Goal: Task Accomplishment & Management: Complete application form

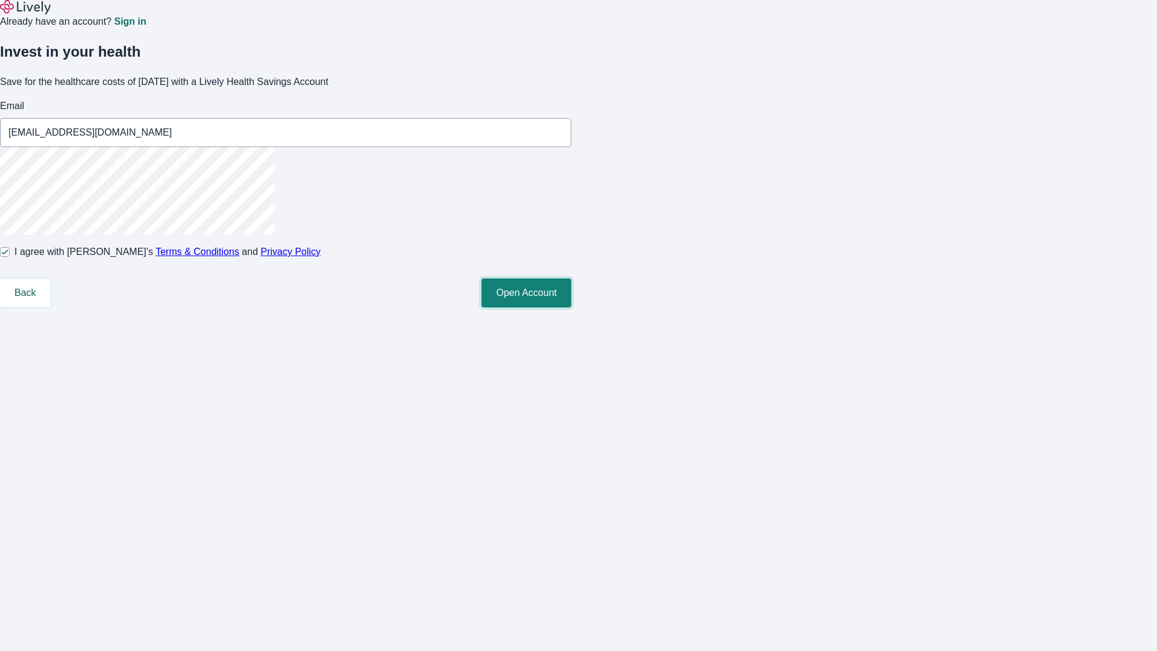
click at [571, 307] on button "Open Account" at bounding box center [527, 292] width 90 height 29
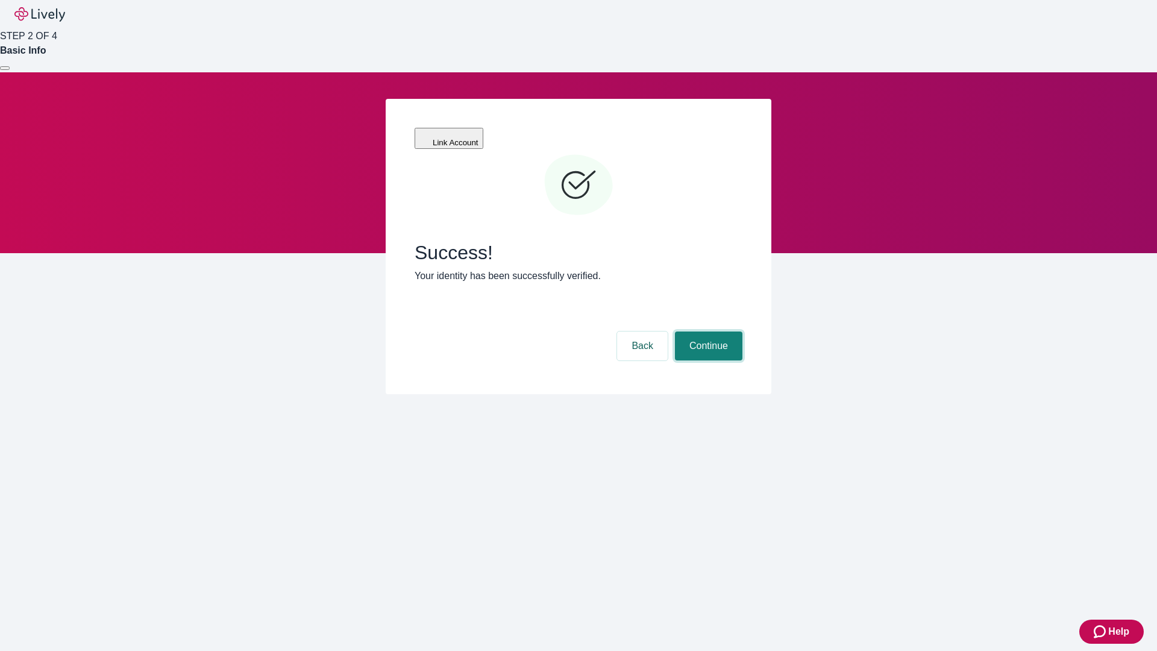
click at [707, 332] on button "Continue" at bounding box center [709, 346] width 68 height 29
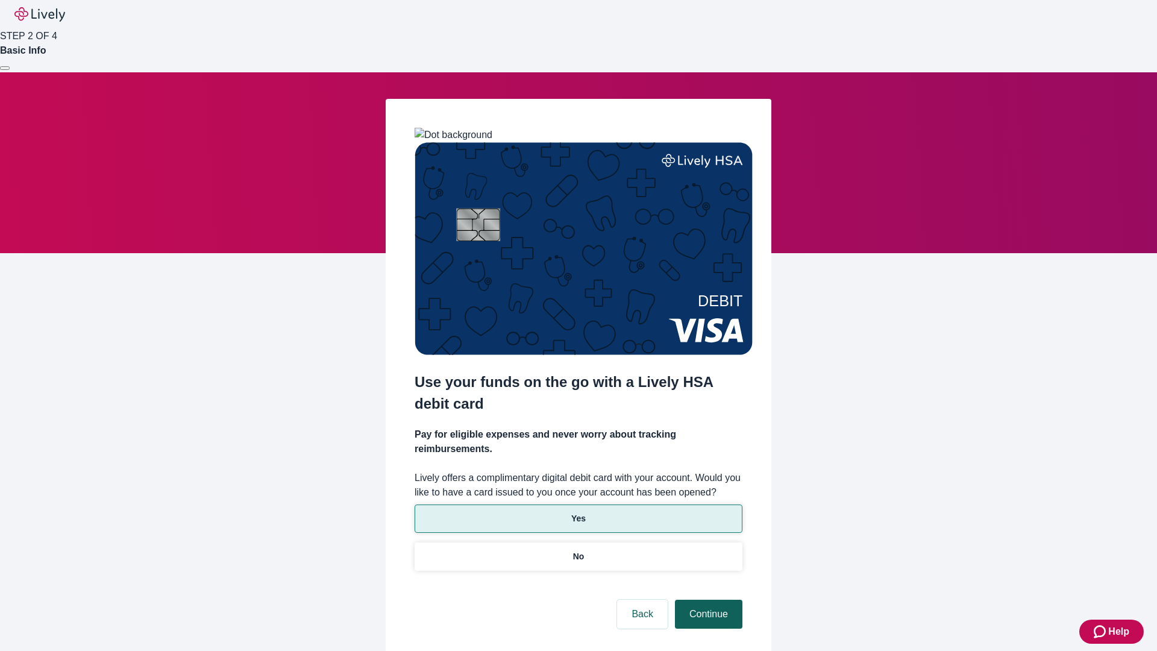
click at [578, 550] on p "No" at bounding box center [578, 556] width 11 height 13
click at [707, 600] on button "Continue" at bounding box center [709, 614] width 68 height 29
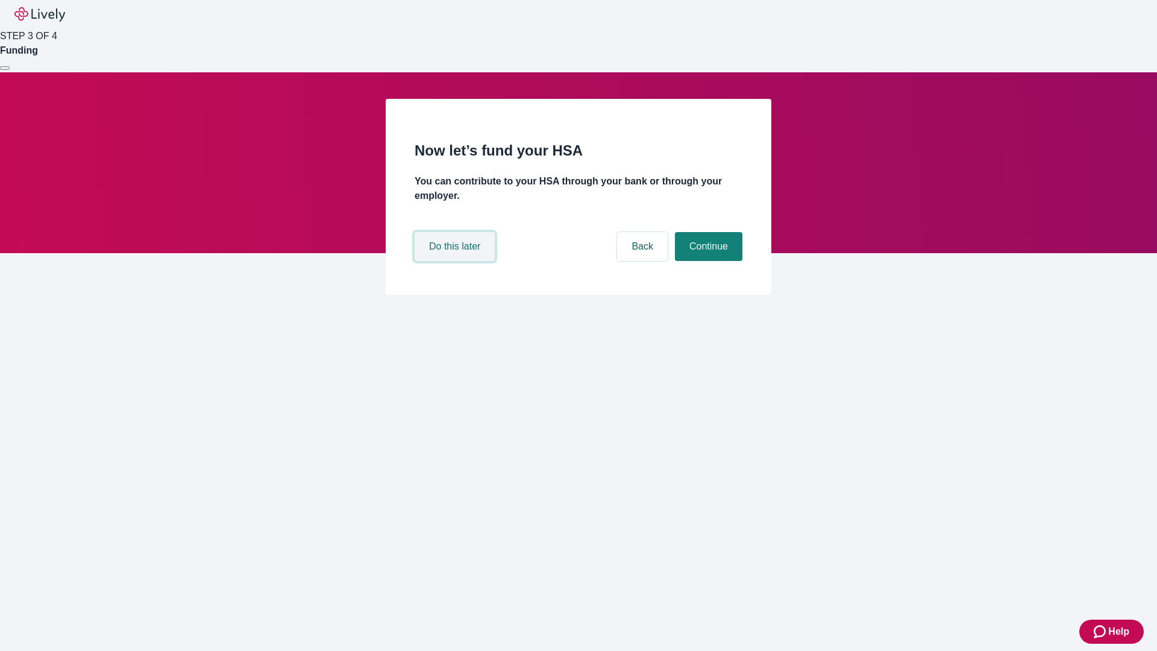
click at [456, 261] on button "Do this later" at bounding box center [455, 246] width 80 height 29
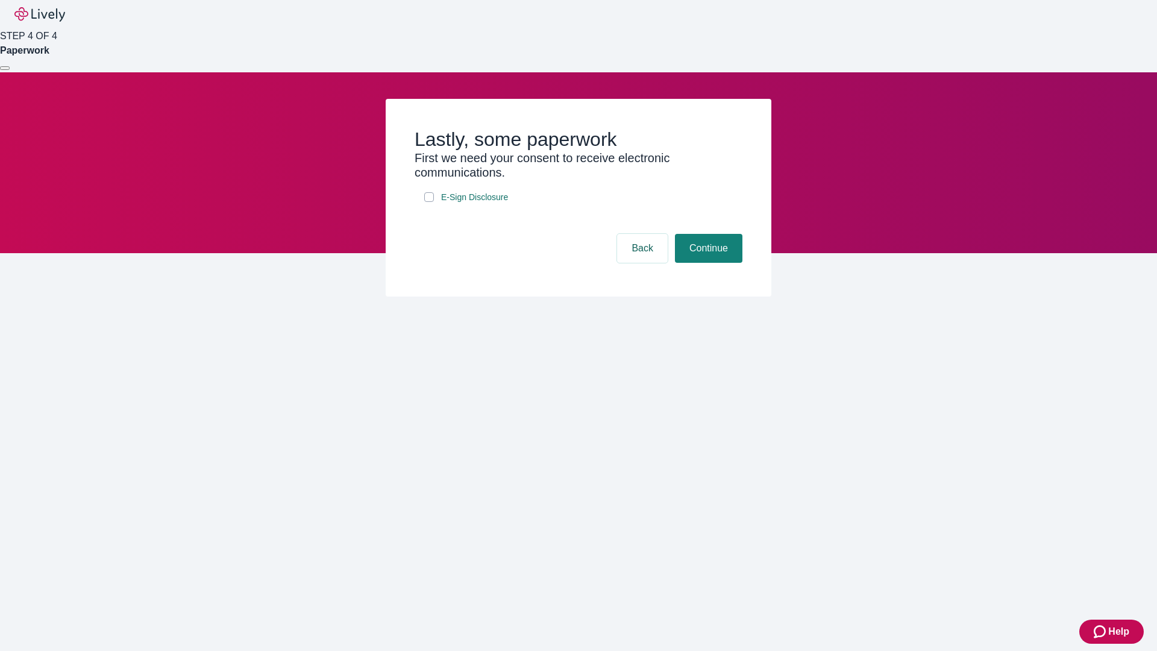
click at [429, 202] on input "E-Sign Disclosure" at bounding box center [429, 197] width 10 height 10
checkbox input "true"
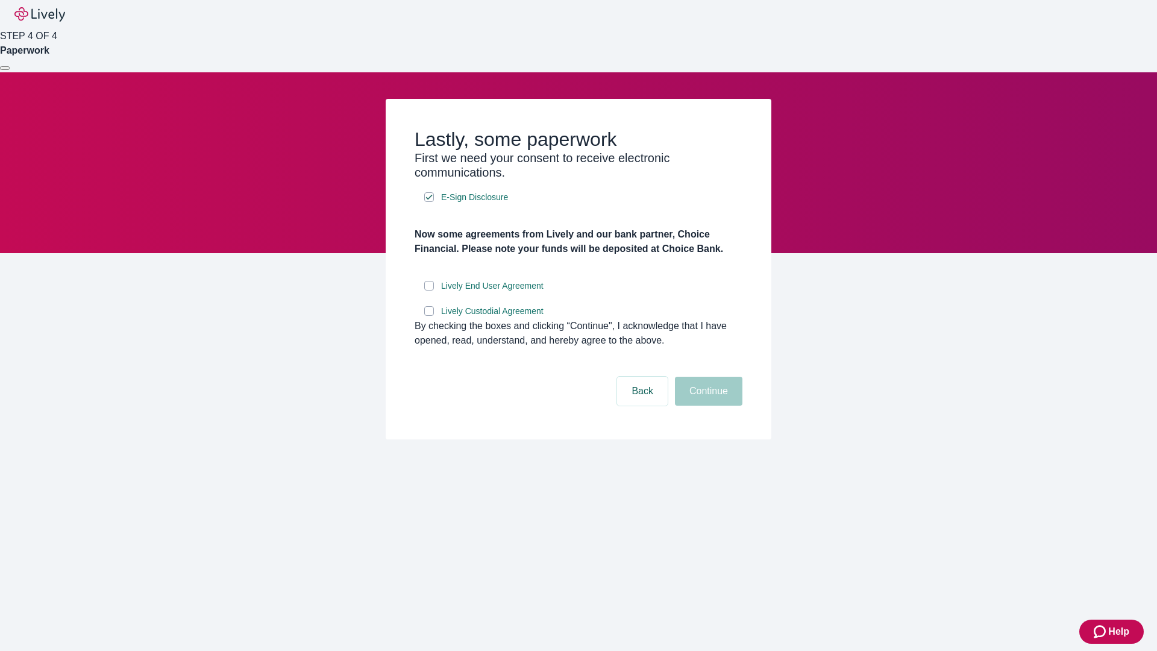
click at [429, 291] on input "Lively End User Agreement" at bounding box center [429, 286] width 10 height 10
checkbox input "true"
click at [429, 316] on input "Lively Custodial Agreement" at bounding box center [429, 311] width 10 height 10
checkbox input "true"
click at [707, 406] on button "Continue" at bounding box center [709, 391] width 68 height 29
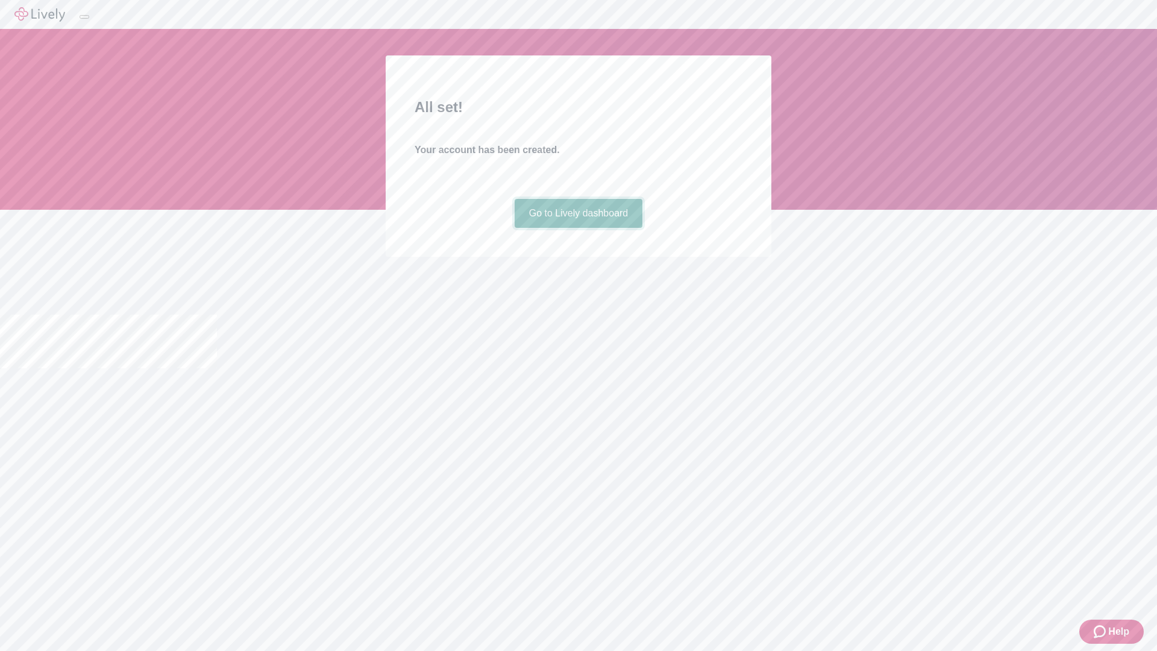
click at [578, 228] on link "Go to Lively dashboard" at bounding box center [579, 213] width 128 height 29
